Goal: Task Accomplishment & Management: Manage account settings

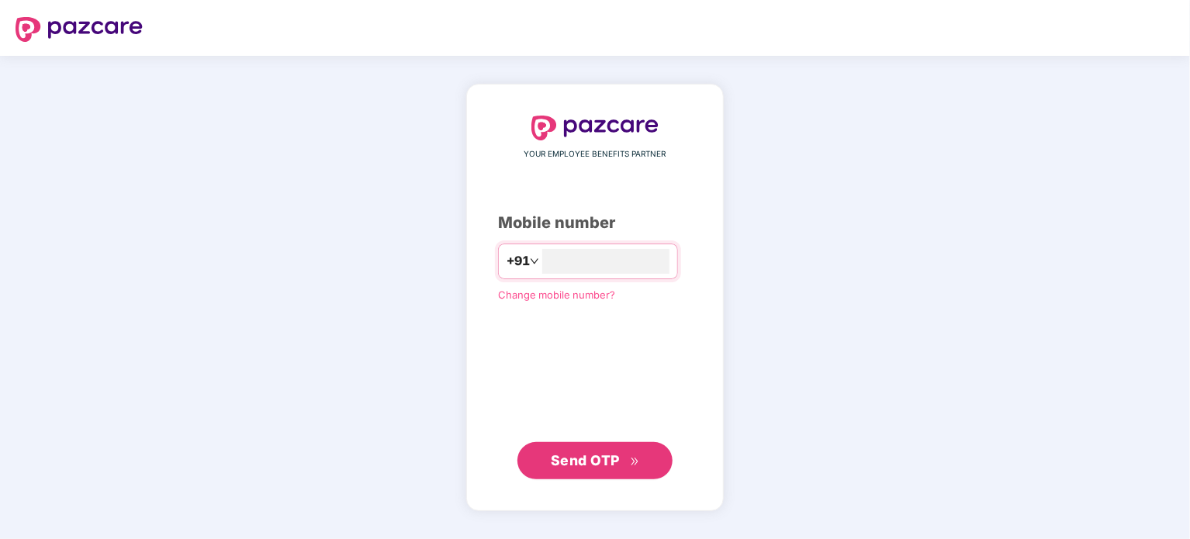
type input "**********"
click at [584, 453] on span "Send OTP" at bounding box center [585, 460] width 69 height 16
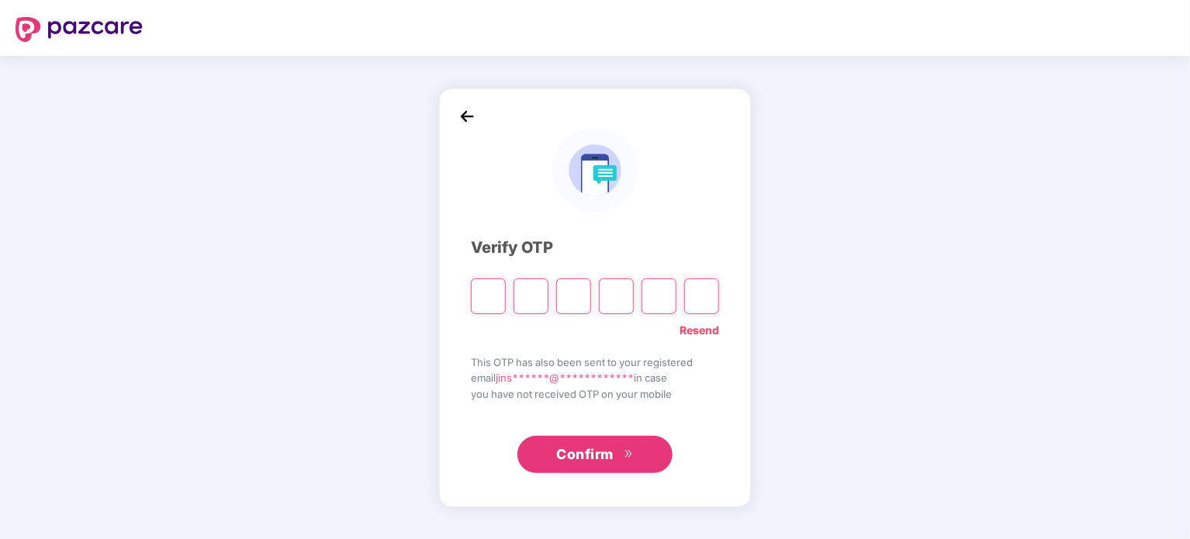
paste input "*"
type input "*"
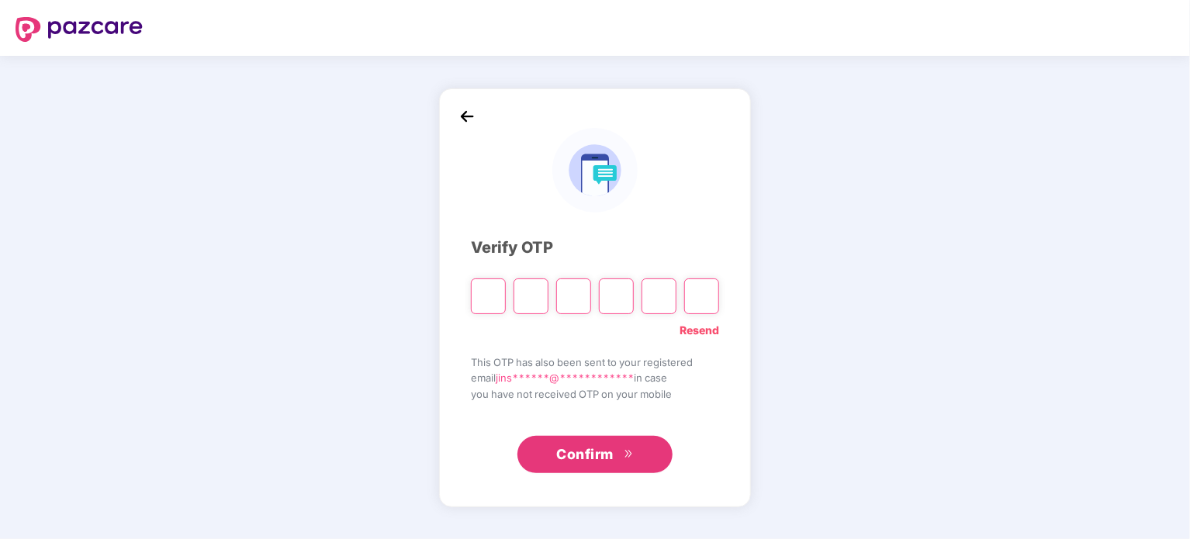
type input "*"
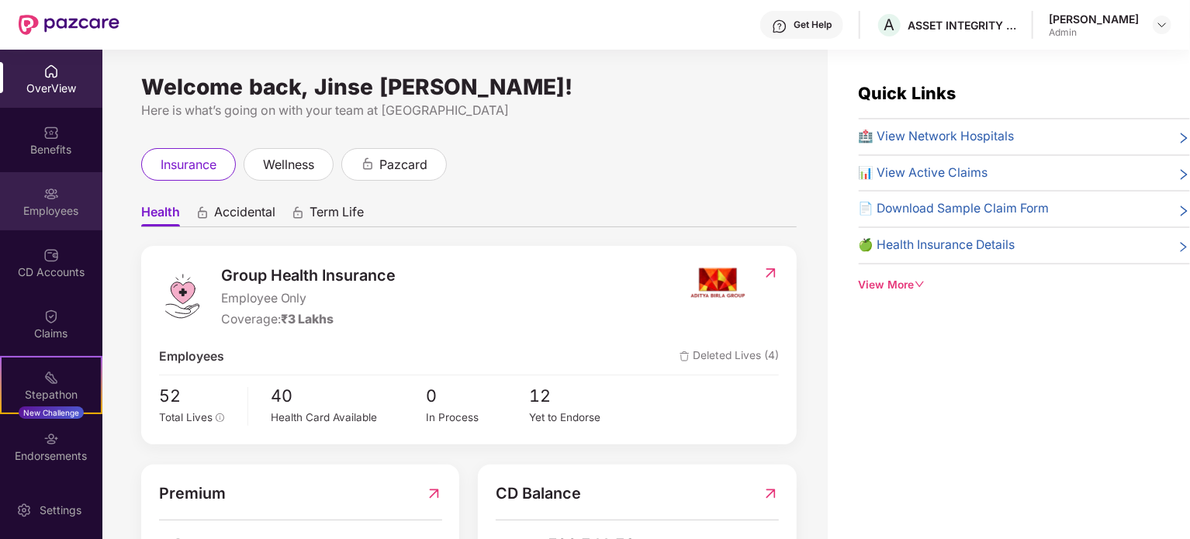
click at [47, 199] on img at bounding box center [51, 194] width 16 height 16
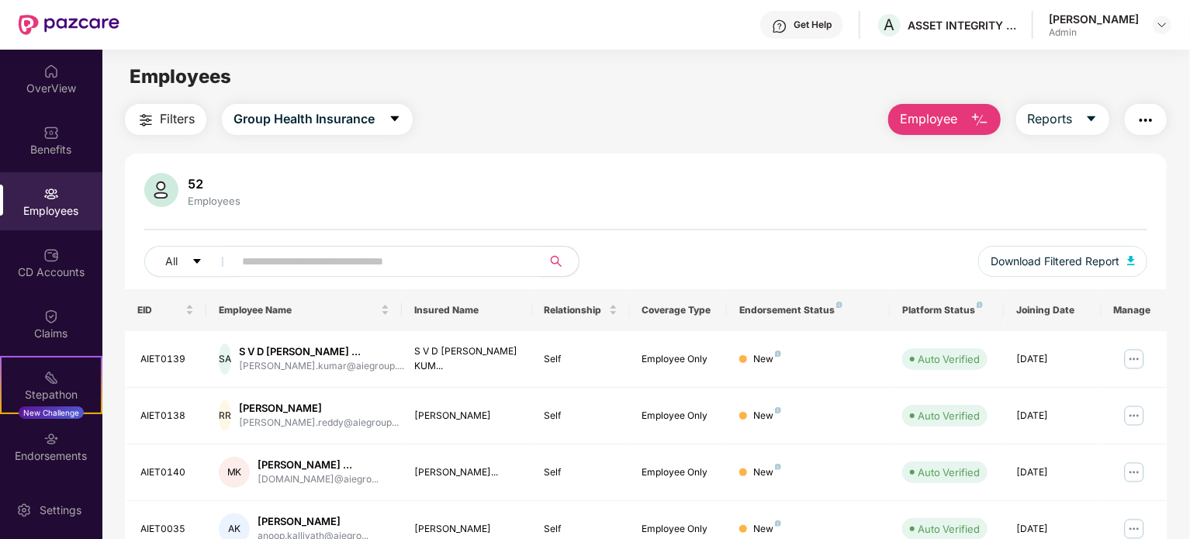
click at [981, 119] on img "button" at bounding box center [980, 120] width 19 height 19
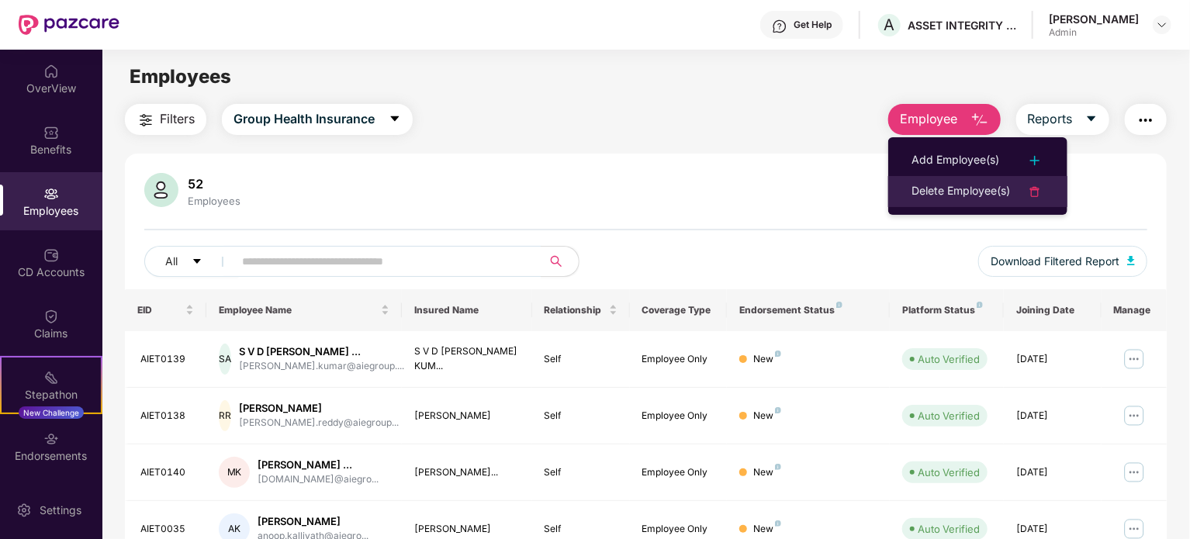
click at [991, 189] on div "Delete Employee(s)" at bounding box center [961, 191] width 99 height 19
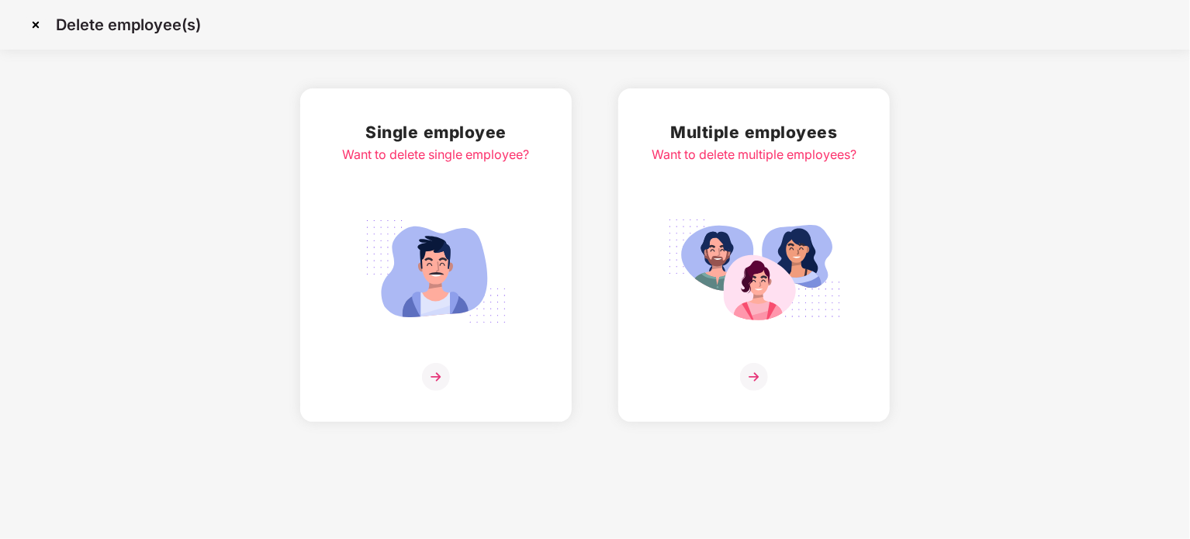
click at [437, 376] on img at bounding box center [436, 377] width 28 height 28
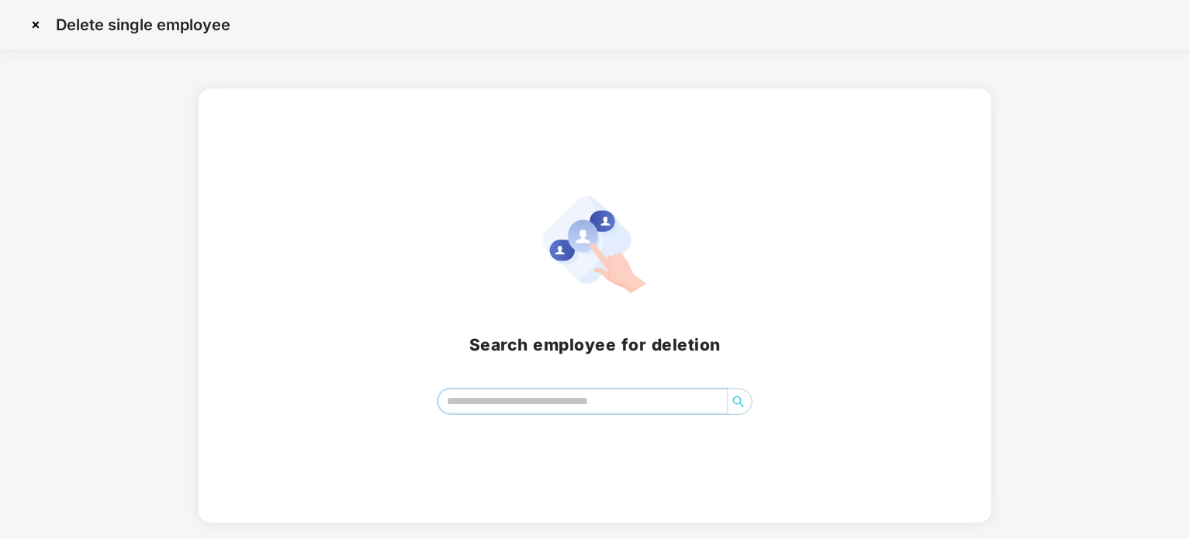
click at [627, 400] on input "search" at bounding box center [582, 401] width 289 height 23
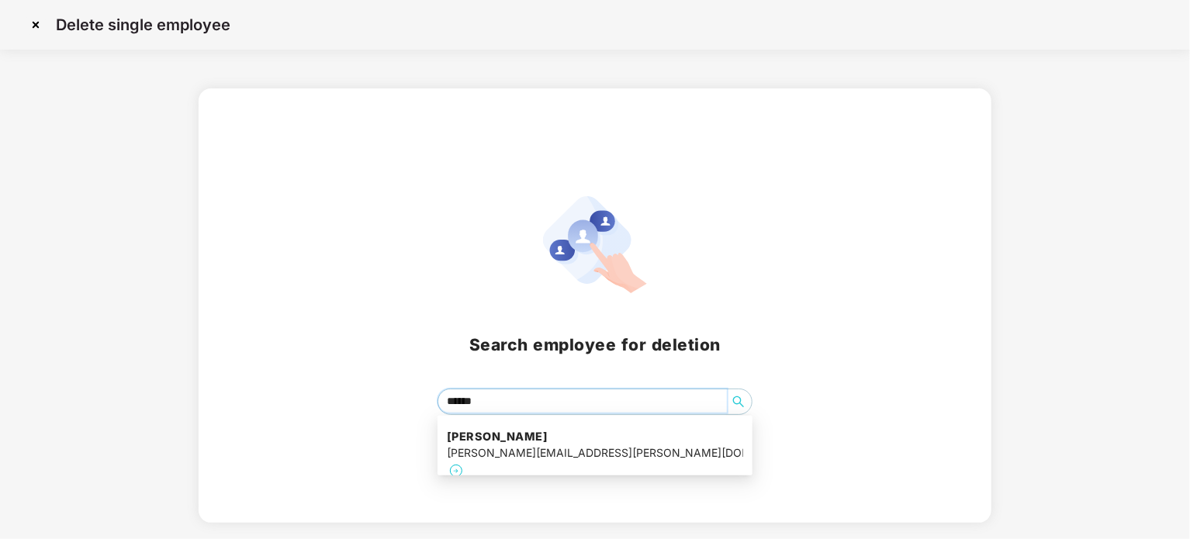
type input "*******"
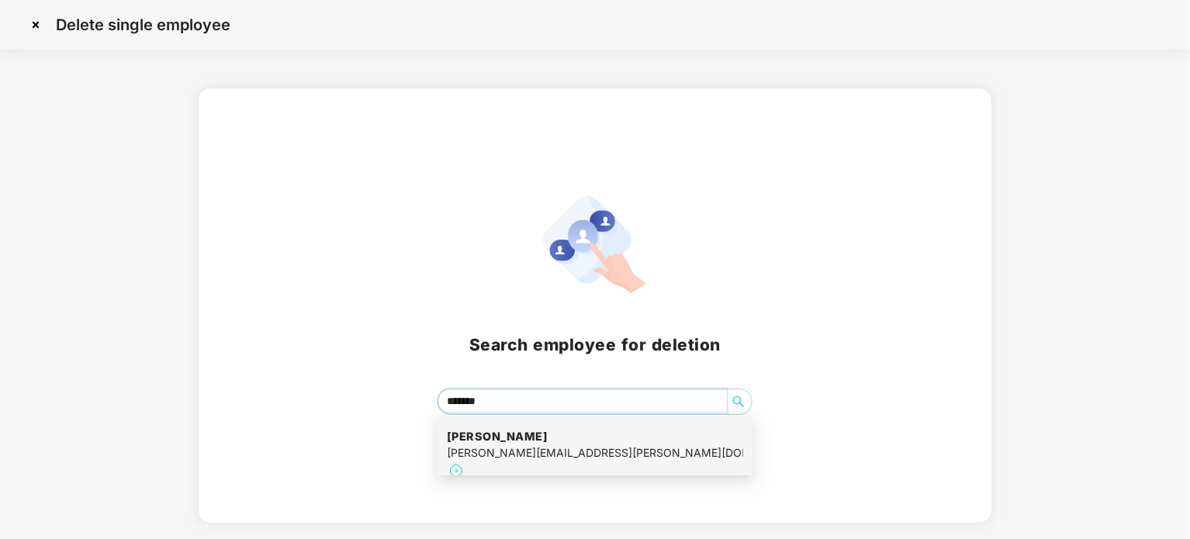
click at [602, 442] on h4 "[PERSON_NAME]" at bounding box center [595, 437] width 296 height 16
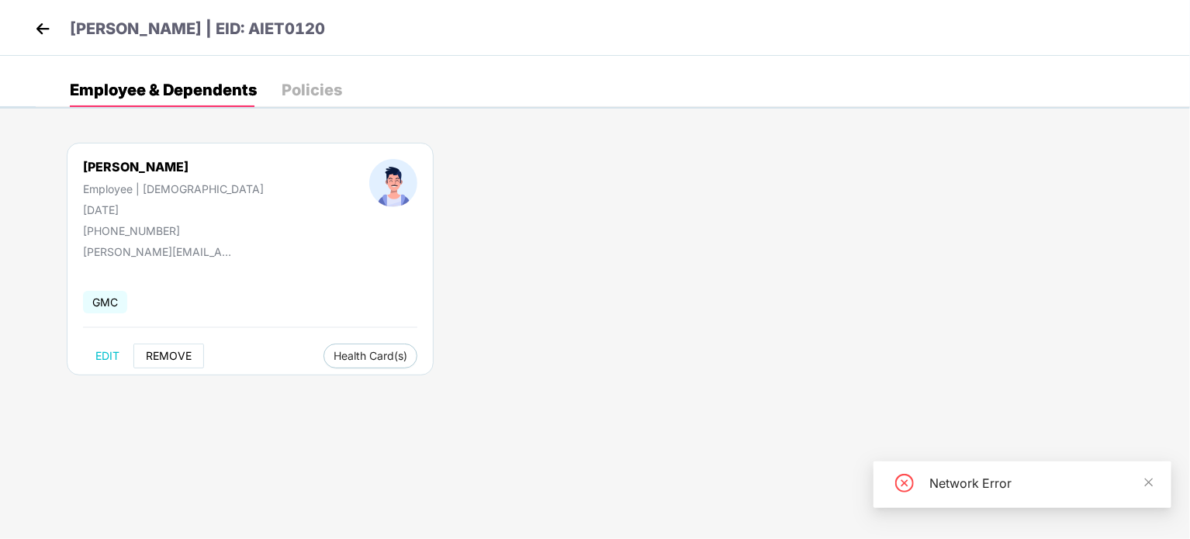
click at [152, 359] on span "REMOVE" at bounding box center [169, 356] width 46 height 12
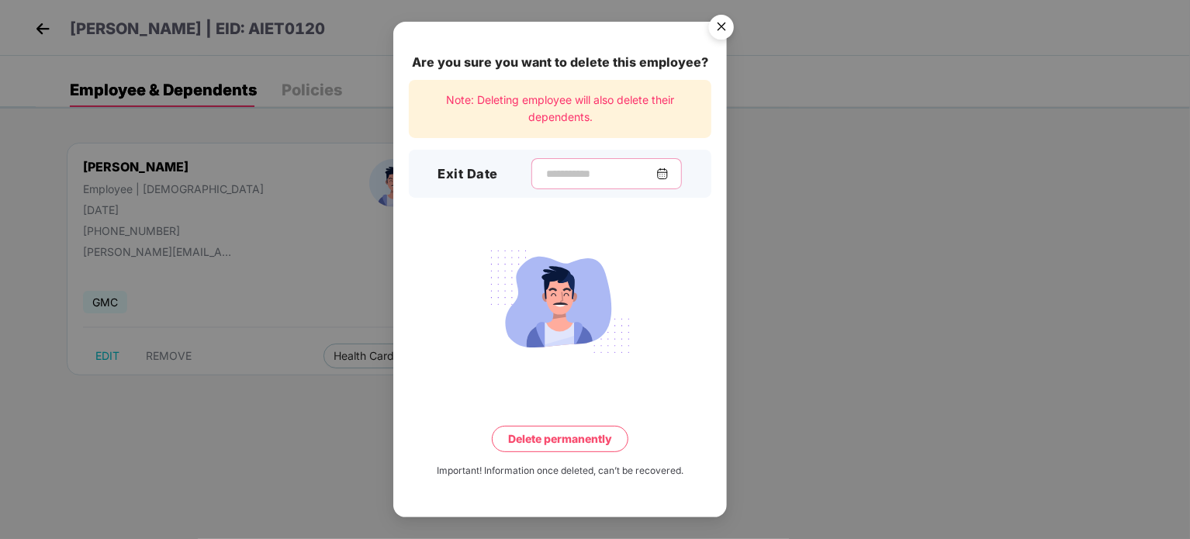
click at [560, 175] on input at bounding box center [601, 174] width 112 height 16
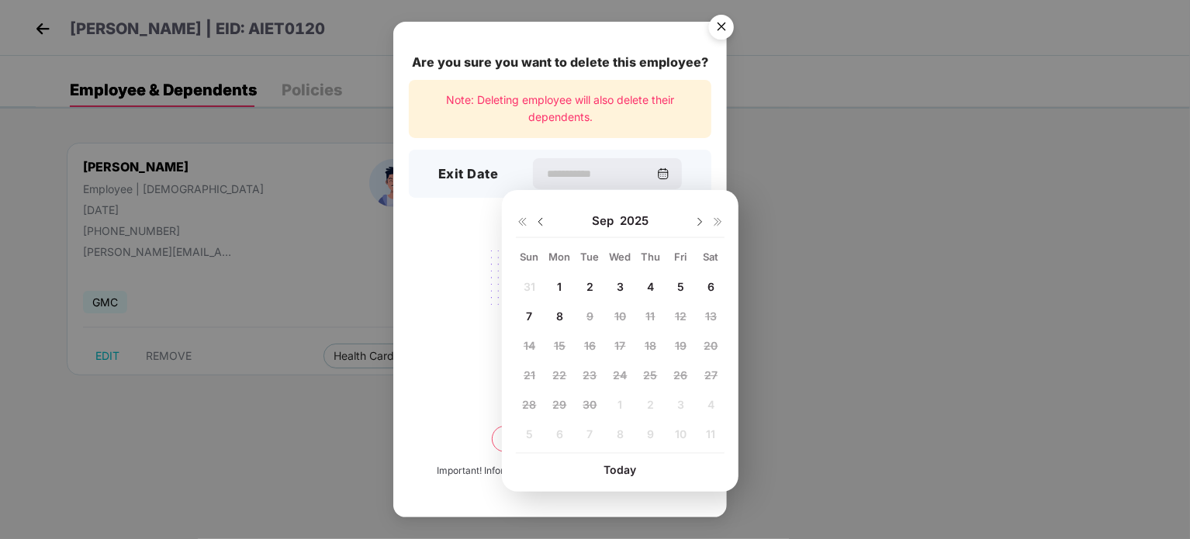
click at [540, 216] on img at bounding box center [541, 222] width 12 height 12
click at [684, 400] on span "29" at bounding box center [681, 404] width 14 height 13
type input "**********"
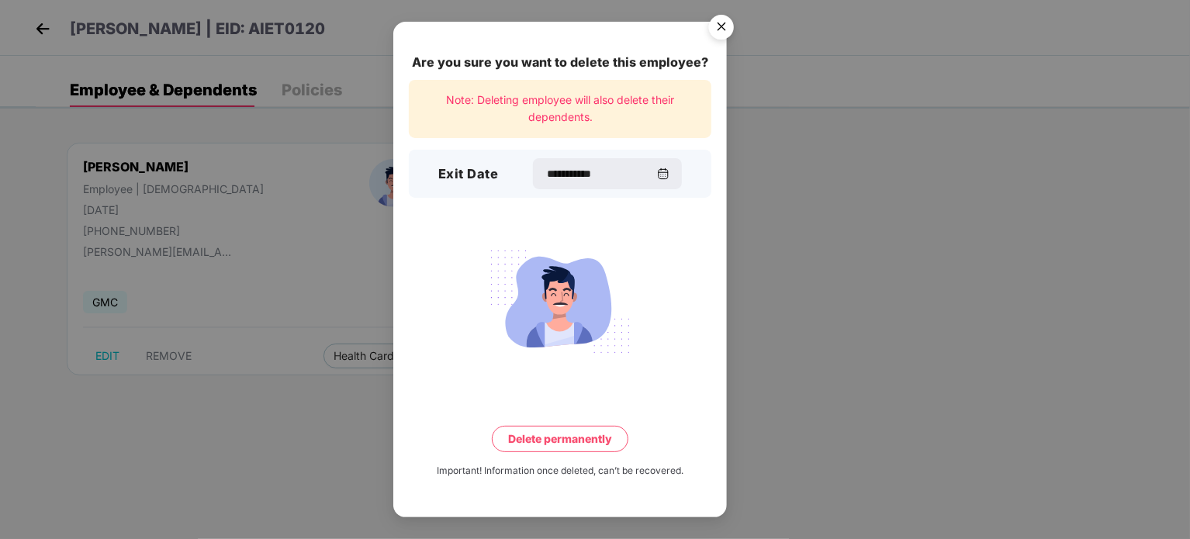
click at [566, 438] on button "Delete permanently" at bounding box center [560, 439] width 137 height 26
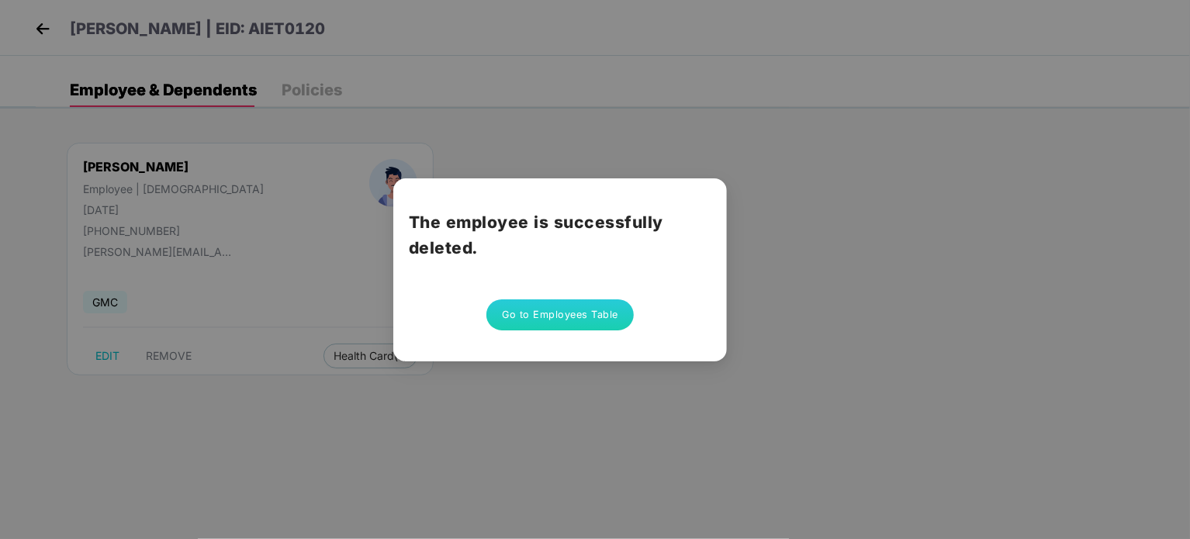
click at [569, 310] on button "Go to Employees Table" at bounding box center [560, 315] width 147 height 31
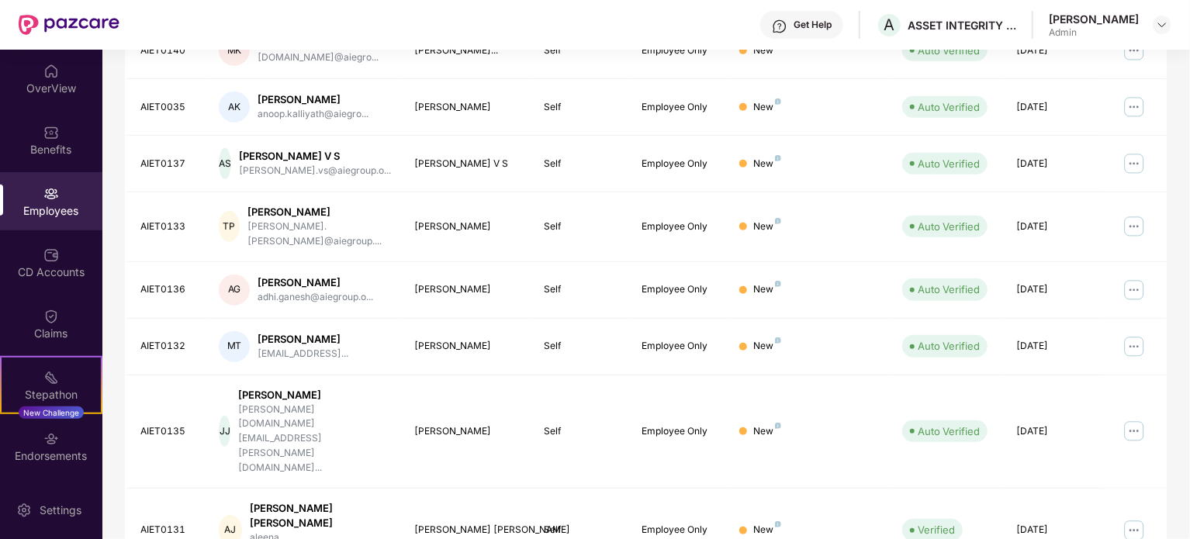
scroll to position [438, 0]
